Goal: Information Seeking & Learning: Learn about a topic

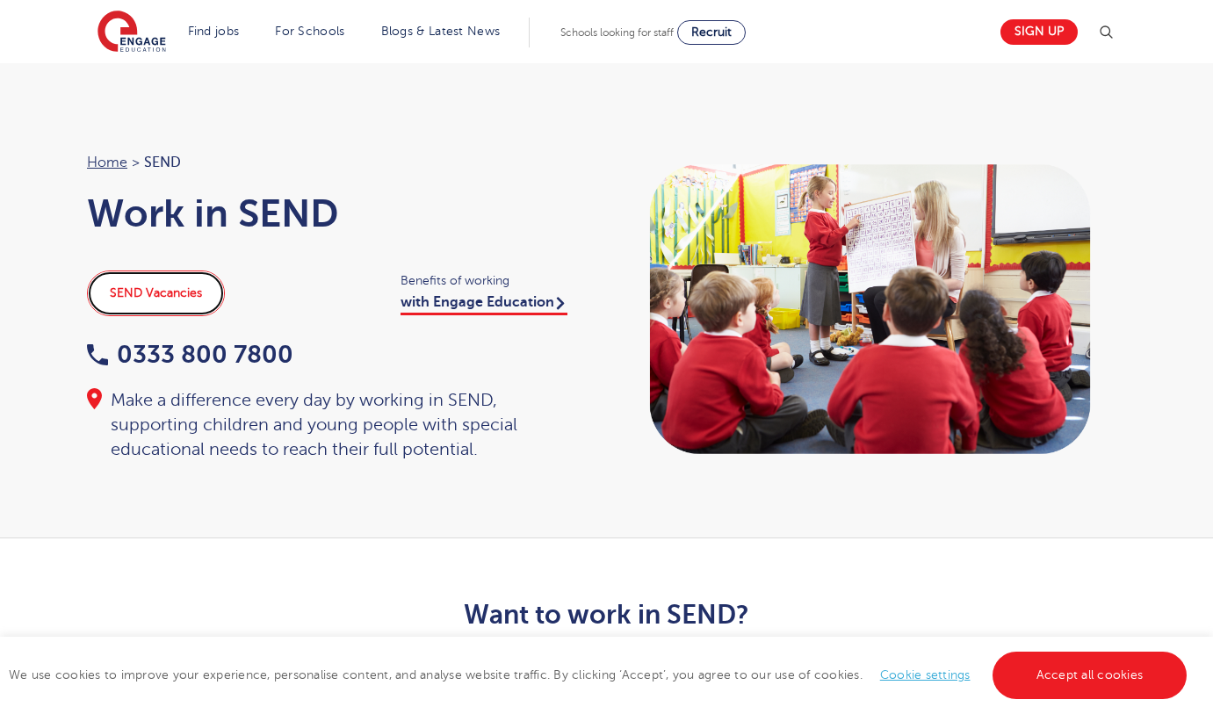
click at [174, 291] on link "SEND Vacancies" at bounding box center [156, 294] width 138 height 46
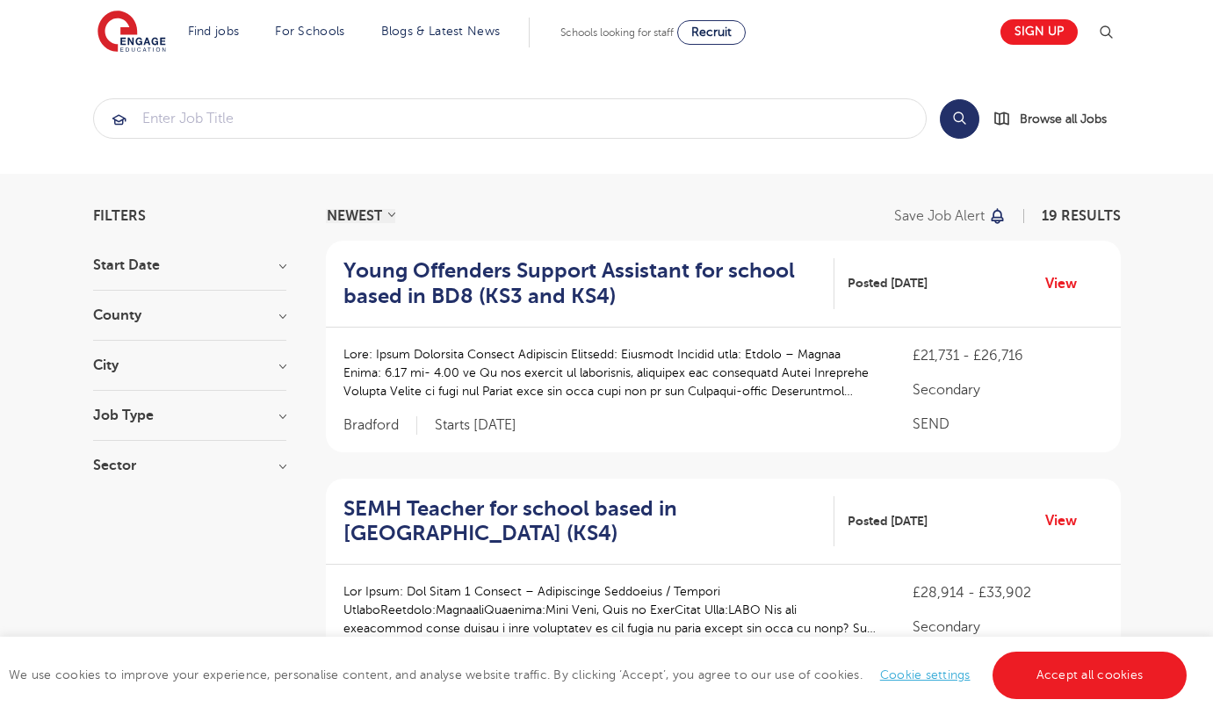
click at [134, 320] on h3 "County" at bounding box center [189, 315] width 193 height 14
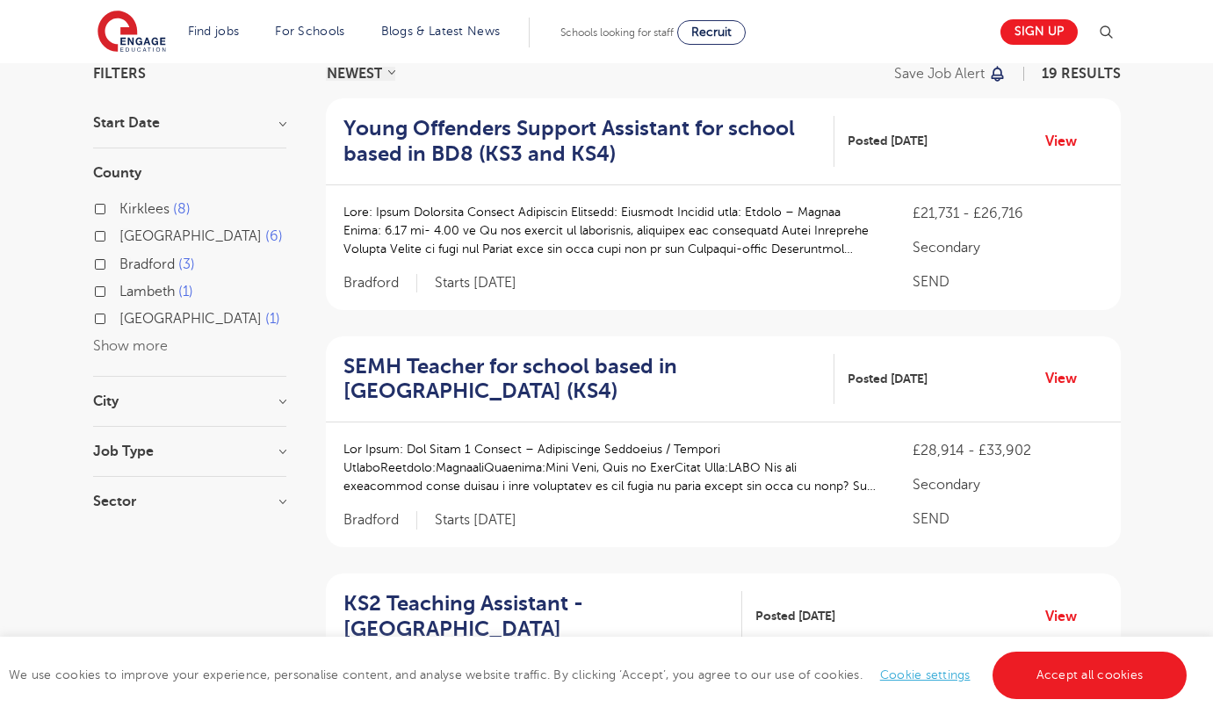
scroll to position [176, 0]
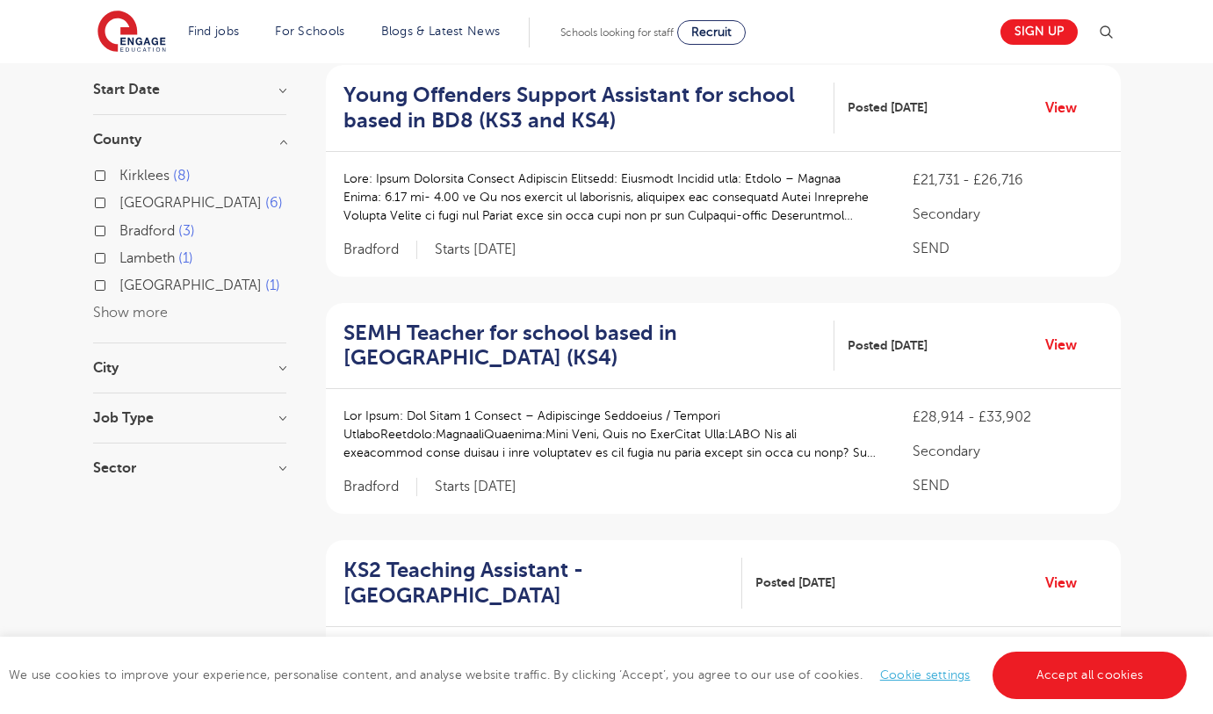
click at [112, 304] on div "Kirklees 8 Leeds 6 Bradford 3 Lambeth 1 Southwark 1 Show more" at bounding box center [189, 244] width 193 height 161
click at [174, 314] on div "Kirklees 8 Leeds 6 Bradford 3 Lambeth 1 Southwark 1 Show more" at bounding box center [189, 244] width 193 height 161
click at [286, 141] on h3 "County" at bounding box center [189, 140] width 193 height 14
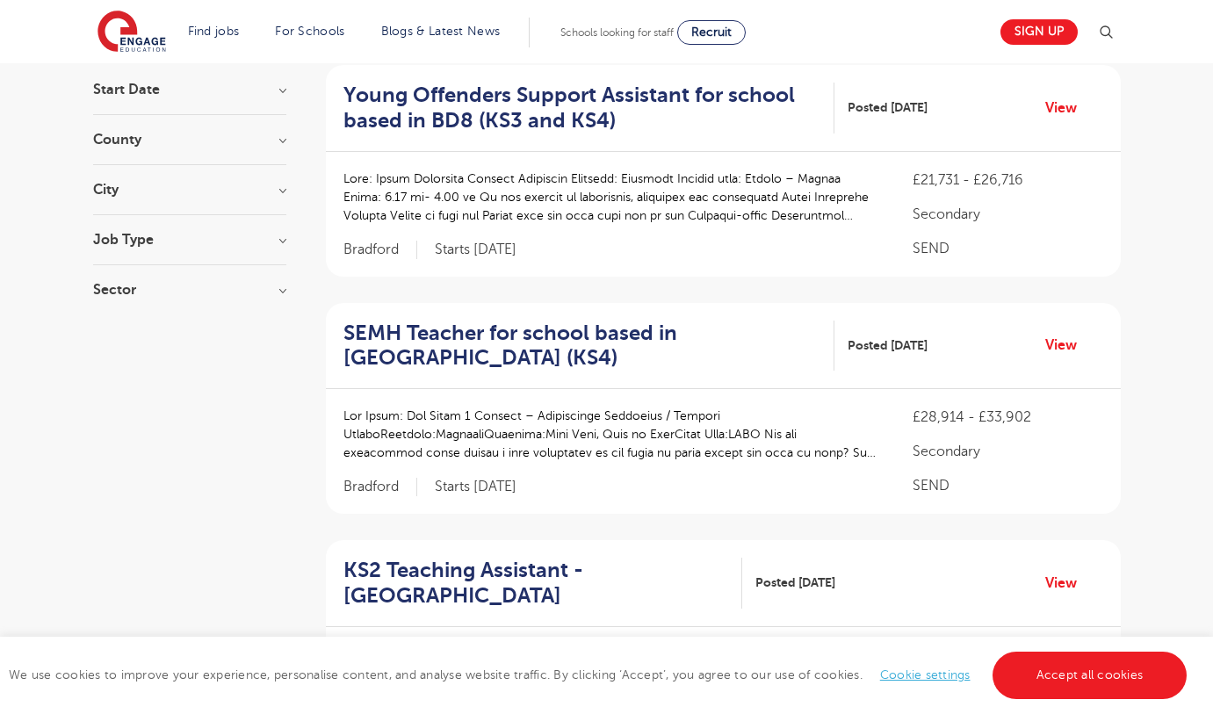
click at [285, 142] on h3 "County" at bounding box center [189, 140] width 193 height 14
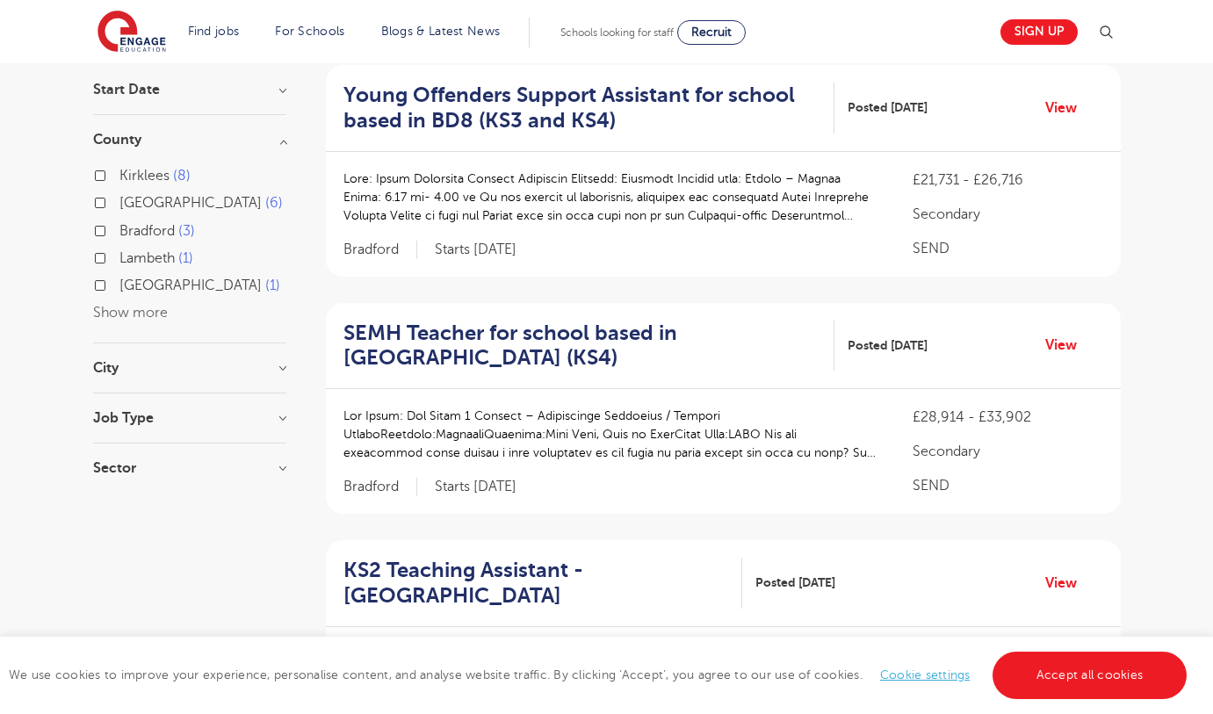
click at [279, 366] on h3 "City" at bounding box center [189, 368] width 193 height 14
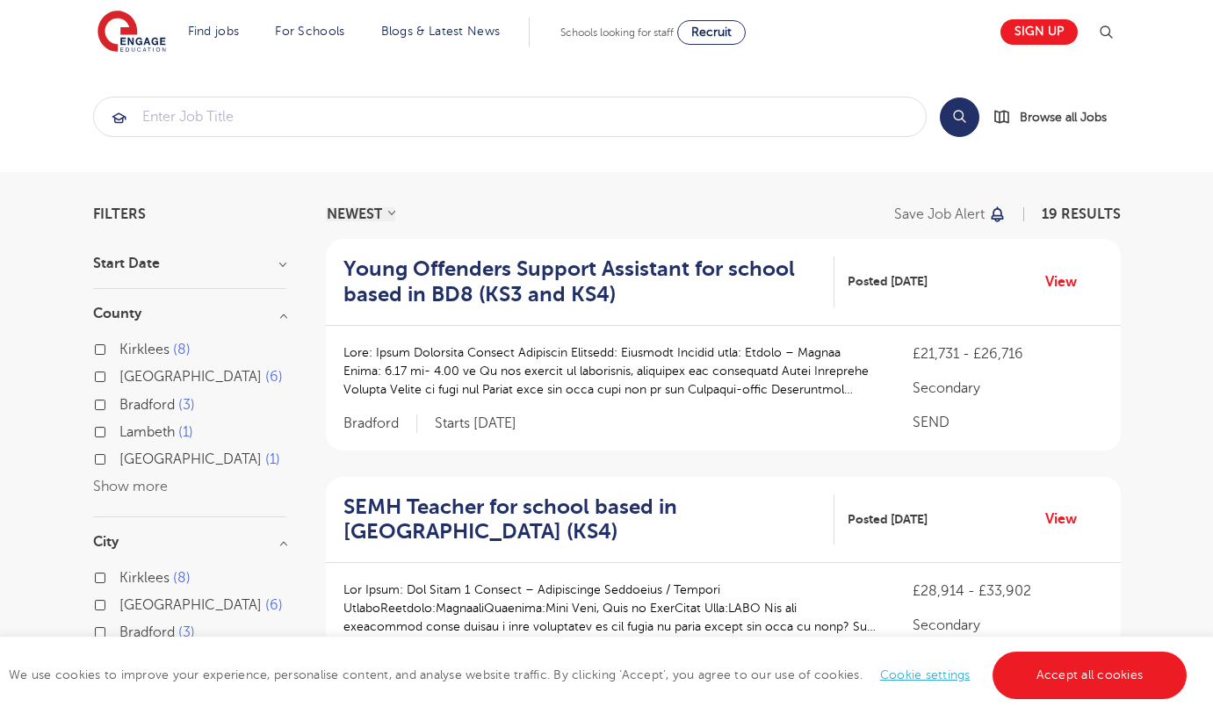
scroll to position [0, 0]
